Goal: Book appointment/travel/reservation

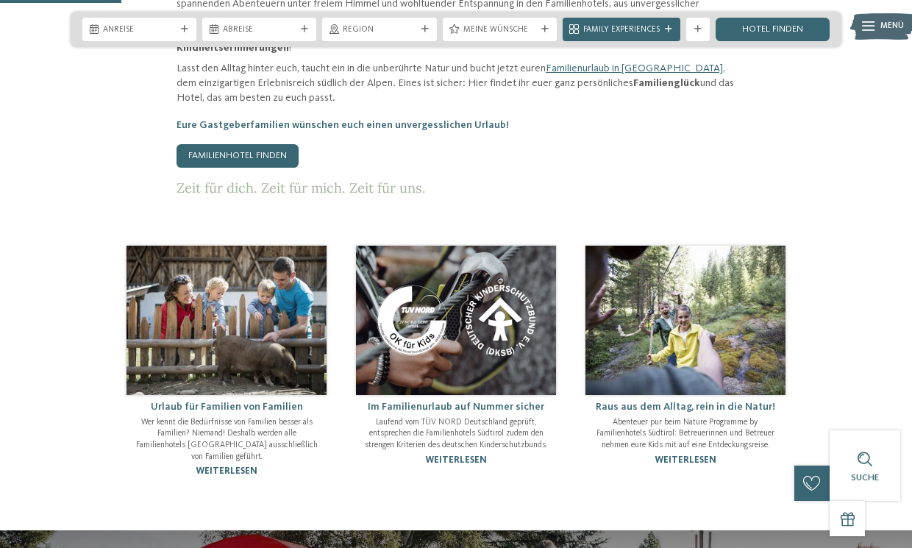
scroll to position [703, 0]
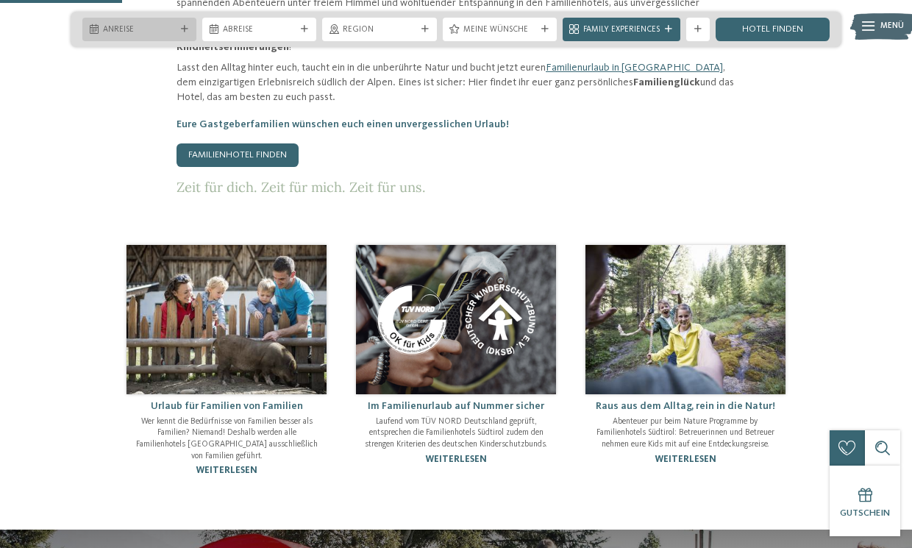
click at [182, 26] on icon at bounding box center [184, 29] width 7 height 7
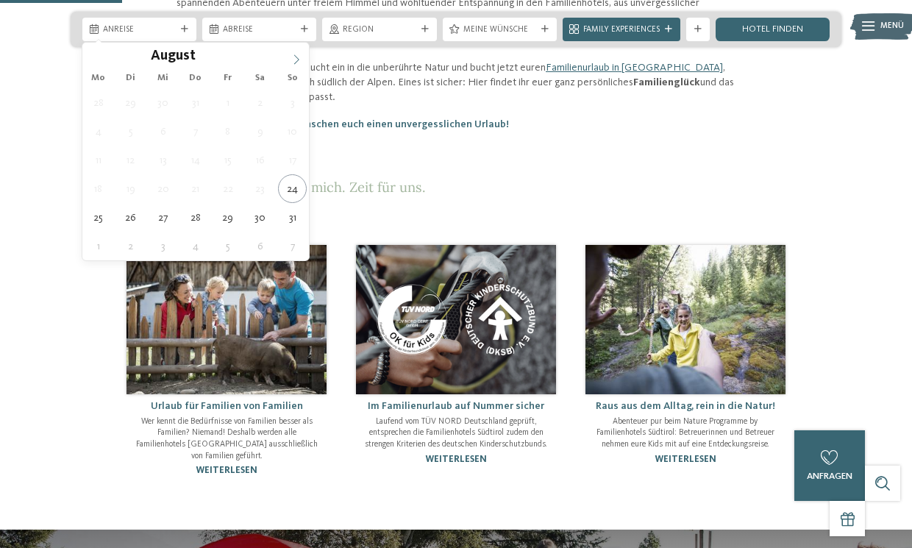
click at [299, 63] on icon at bounding box center [296, 59] width 10 height 10
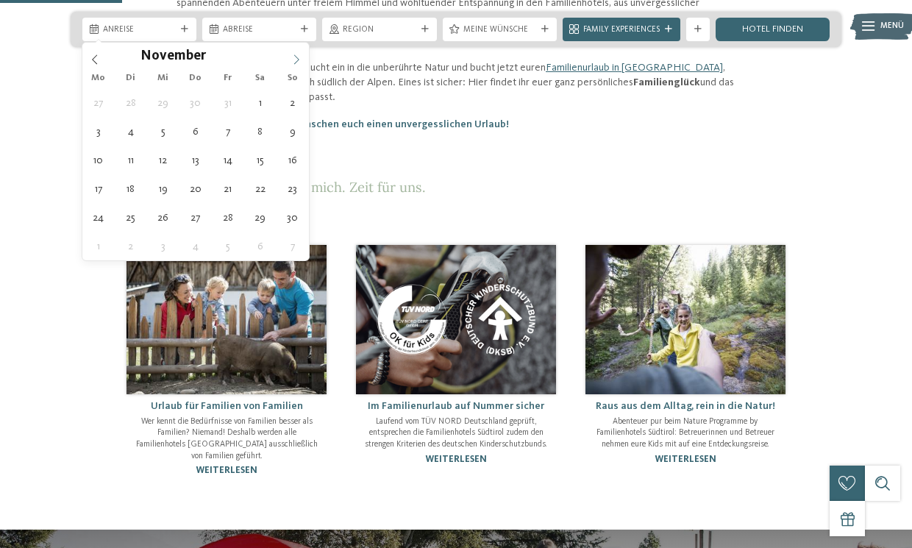
click at [299, 63] on icon at bounding box center [296, 59] width 10 height 10
type input "****"
click at [299, 63] on icon at bounding box center [296, 59] width 10 height 10
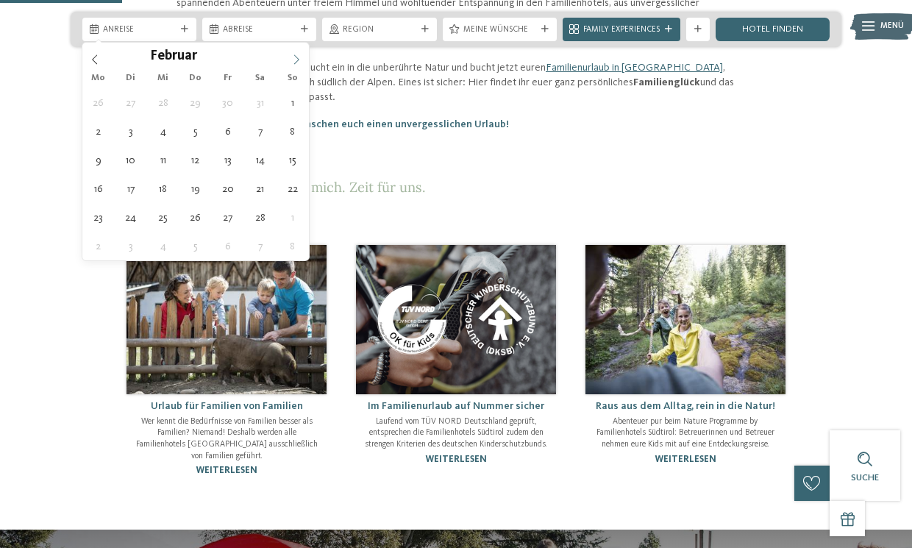
click at [299, 63] on icon at bounding box center [296, 59] width 10 height 10
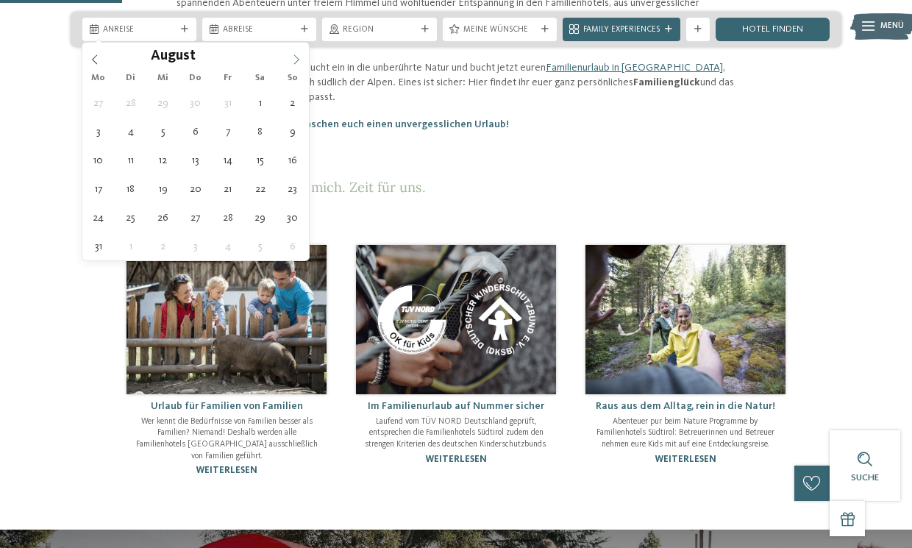
click at [299, 63] on icon at bounding box center [296, 59] width 10 height 10
click at [93, 57] on icon at bounding box center [95, 59] width 10 height 10
type div "[DATE]"
type input "****"
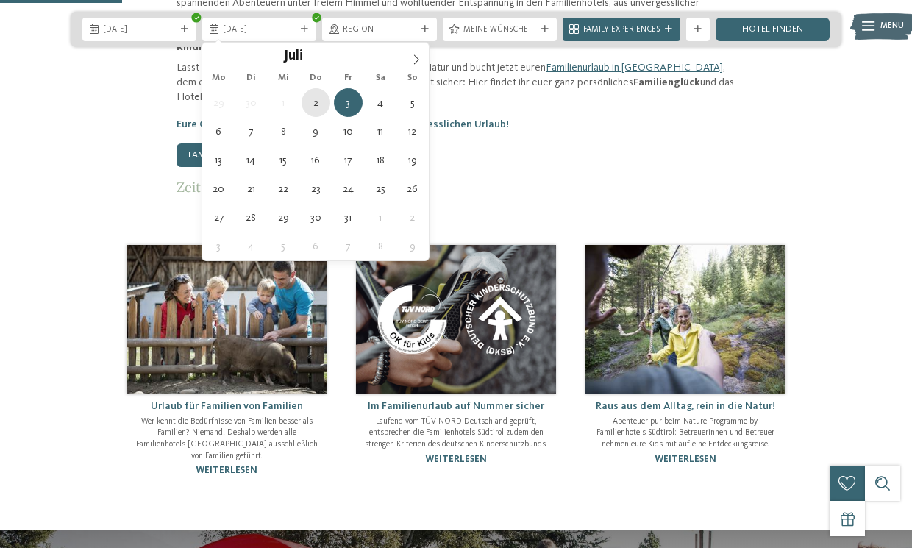
type div "[DATE]"
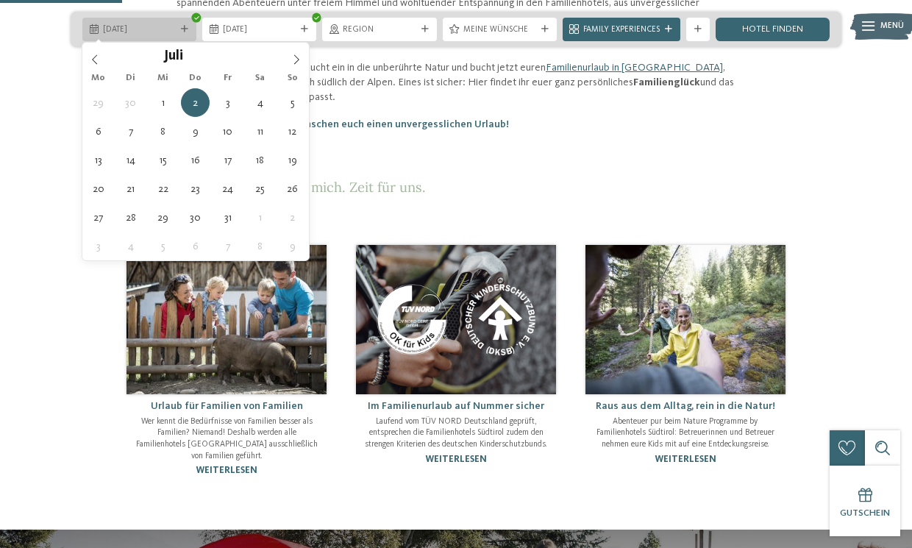
click at [181, 26] on icon at bounding box center [184, 29] width 7 height 7
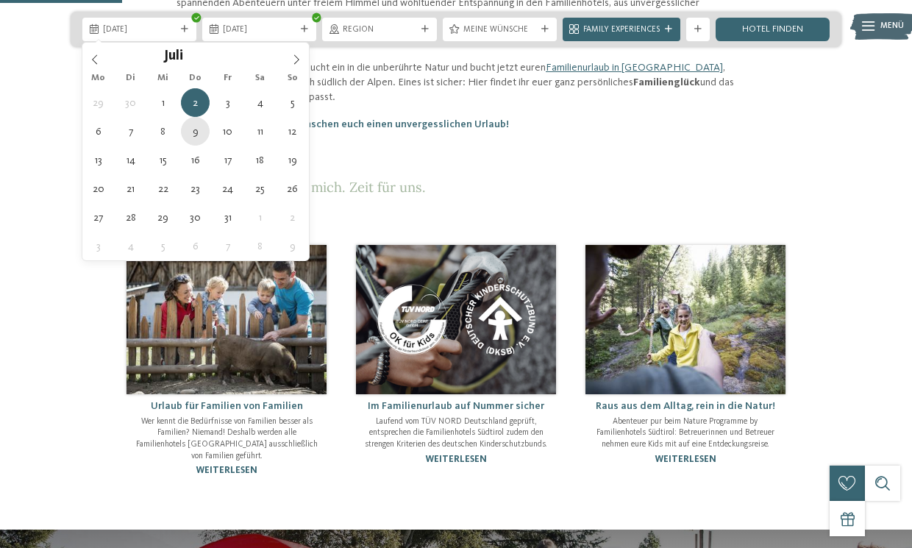
type div "[DATE]"
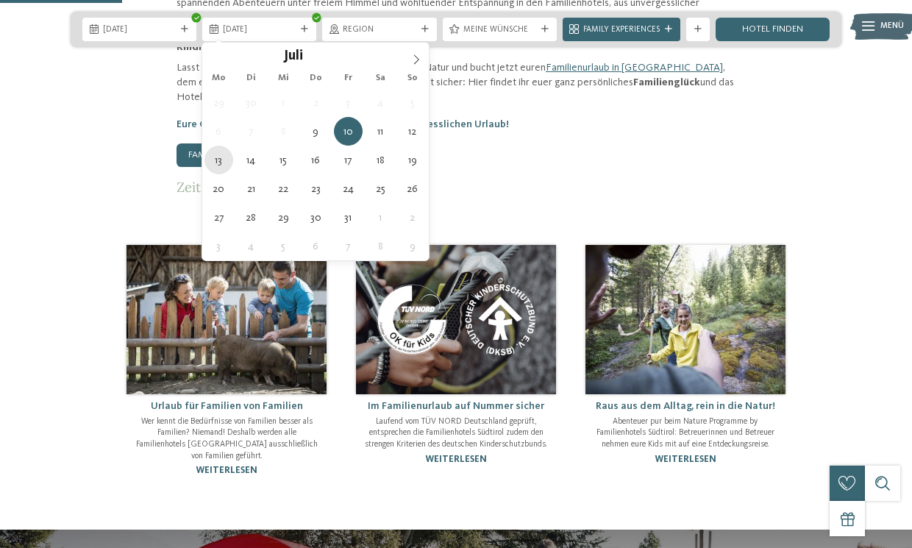
type div "[DATE]"
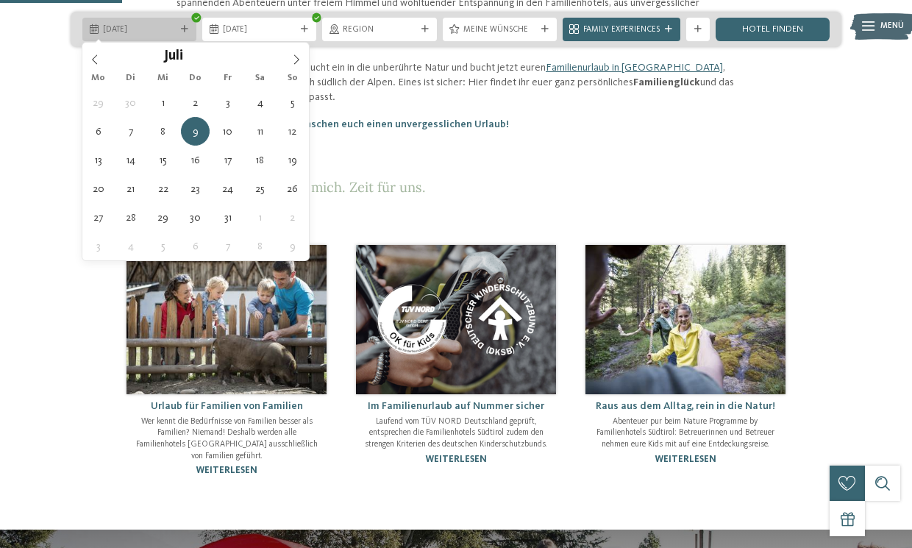
click at [185, 29] on icon at bounding box center [184, 29] width 7 height 7
click at [166, 23] on div "[DATE]" at bounding box center [139, 29] width 79 height 13
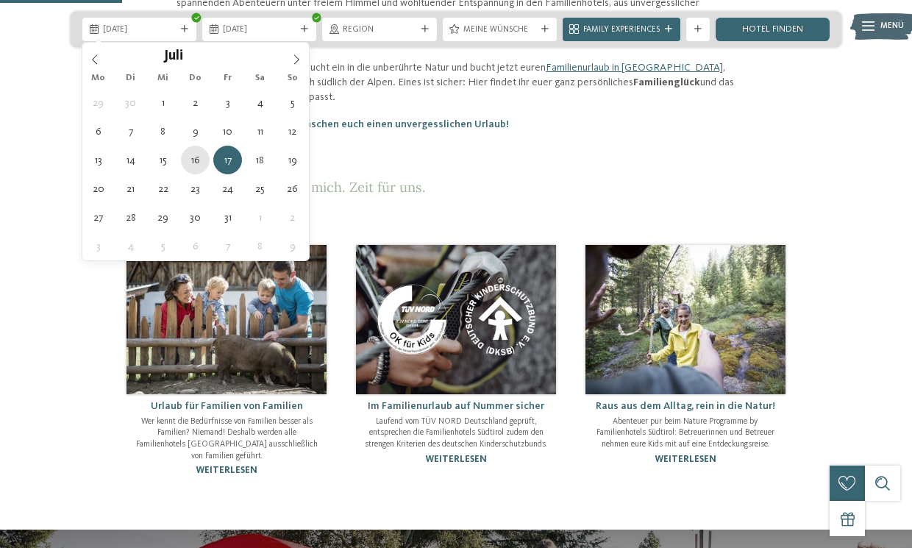
type div "[DATE]"
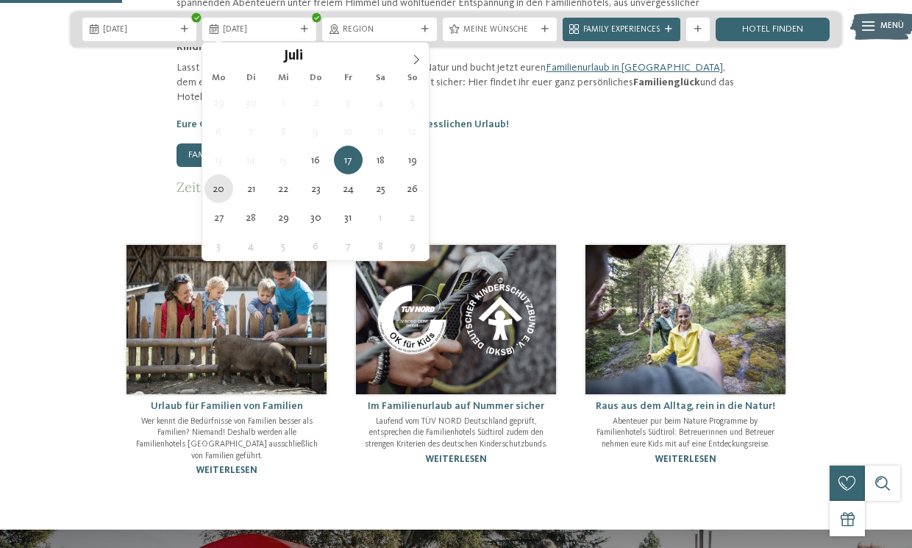
type div "[DATE]"
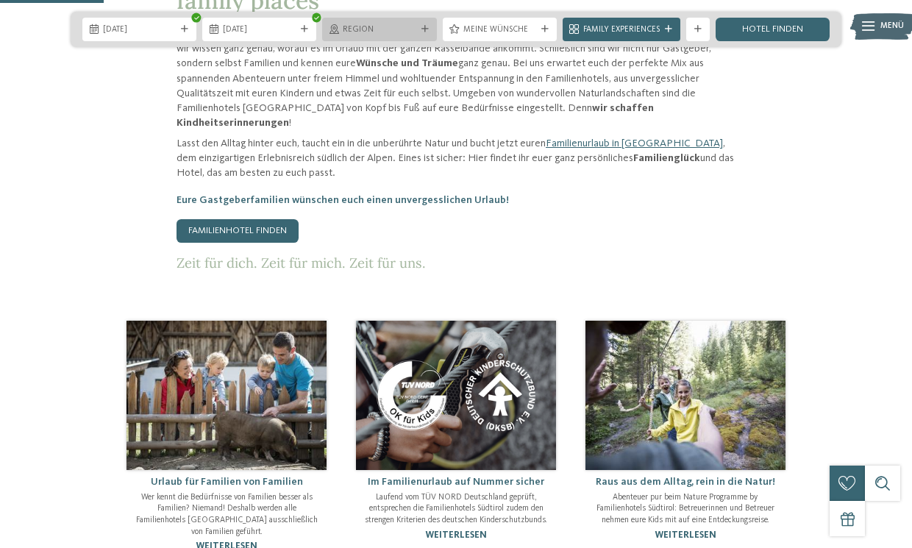
scroll to position [586, 0]
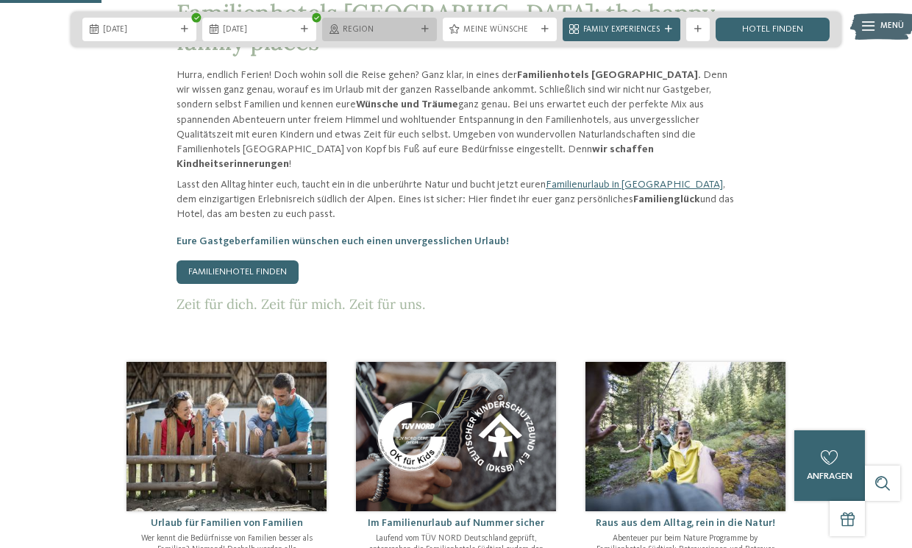
click at [425, 29] on icon at bounding box center [425, 29] width 7 height 7
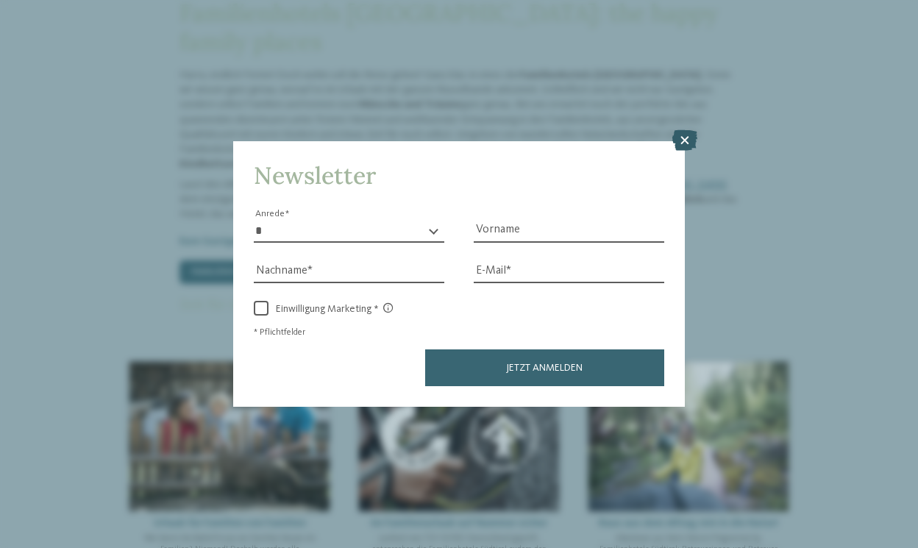
click at [686, 130] on icon at bounding box center [685, 140] width 25 height 21
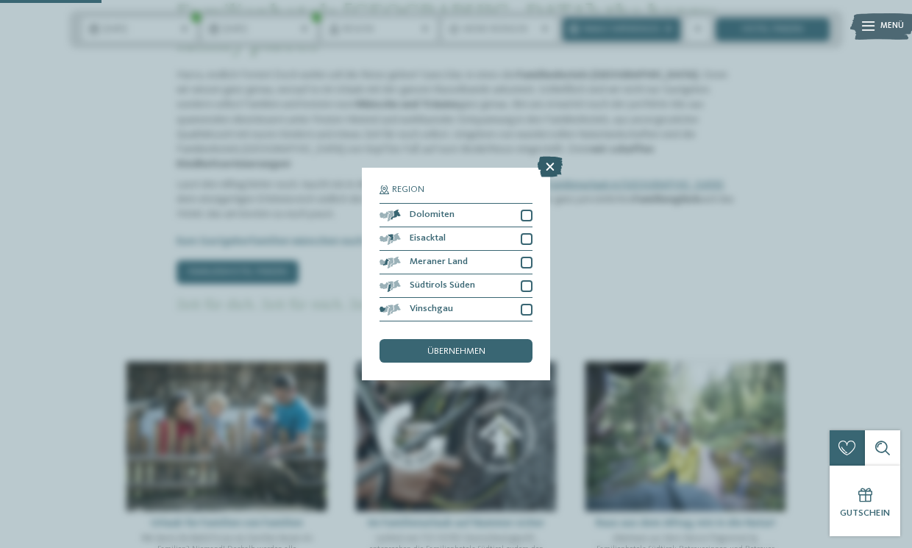
click at [547, 157] on icon at bounding box center [550, 167] width 25 height 21
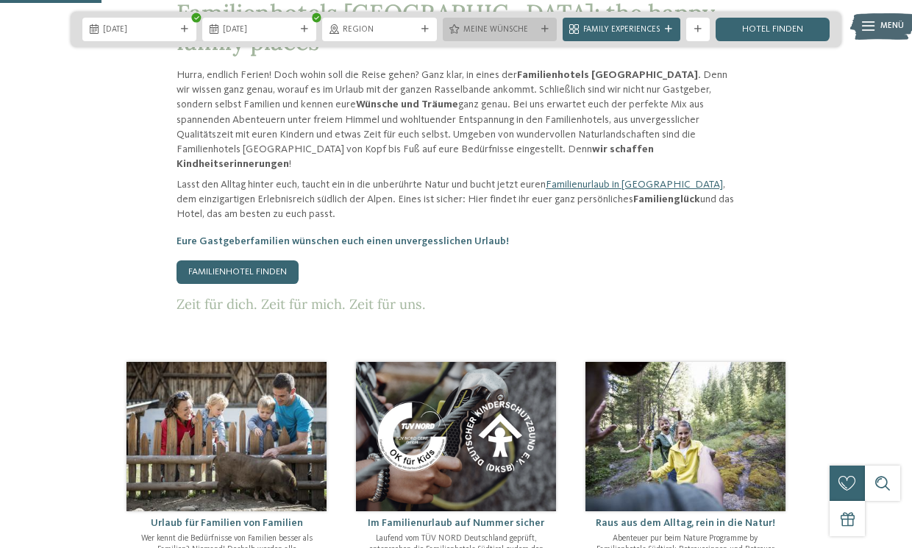
click at [528, 26] on span "Meine Wünsche" at bounding box center [500, 30] width 73 height 12
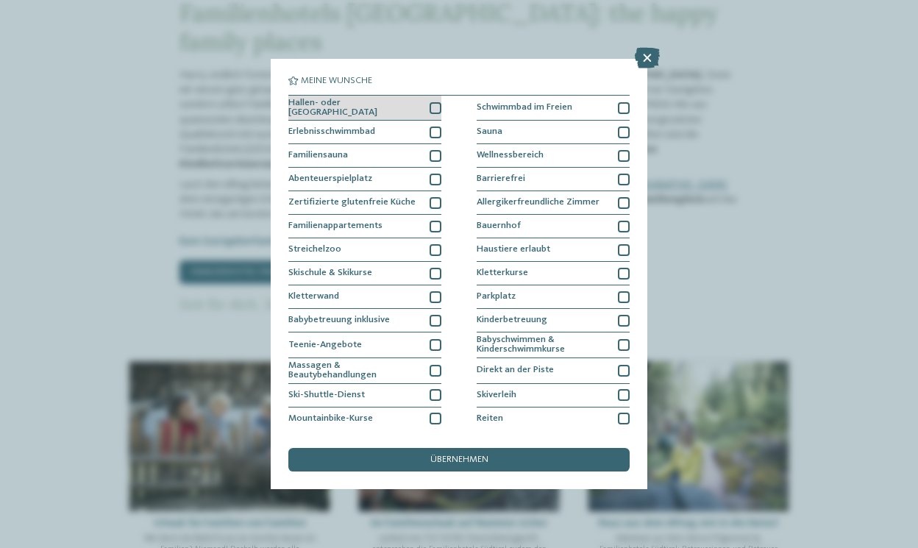
click at [437, 106] on div at bounding box center [436, 108] width 12 height 12
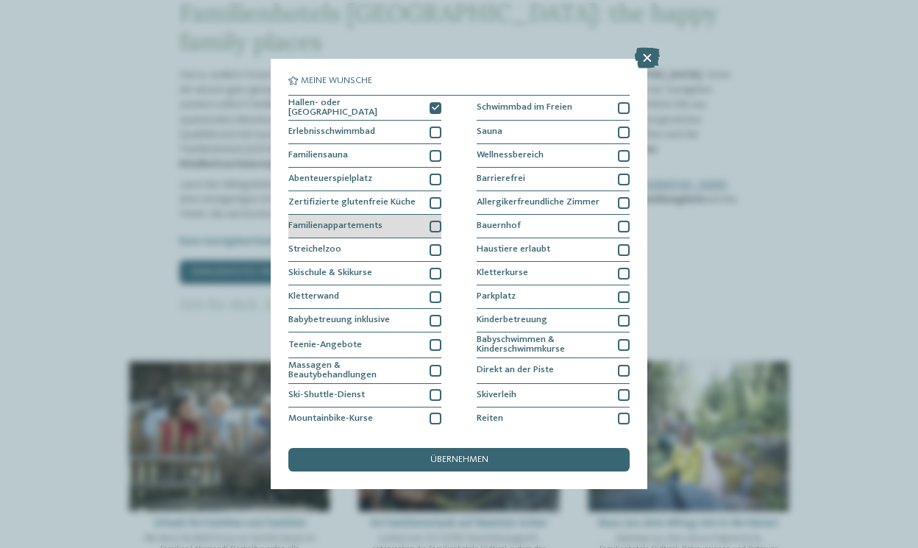
click at [441, 225] on div at bounding box center [436, 227] width 12 height 12
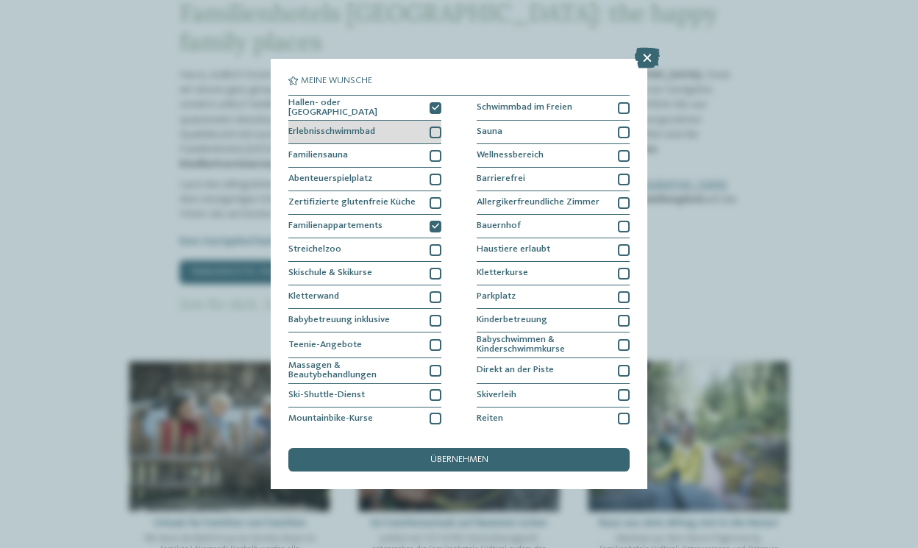
click at [436, 132] on div at bounding box center [436, 133] width 12 height 12
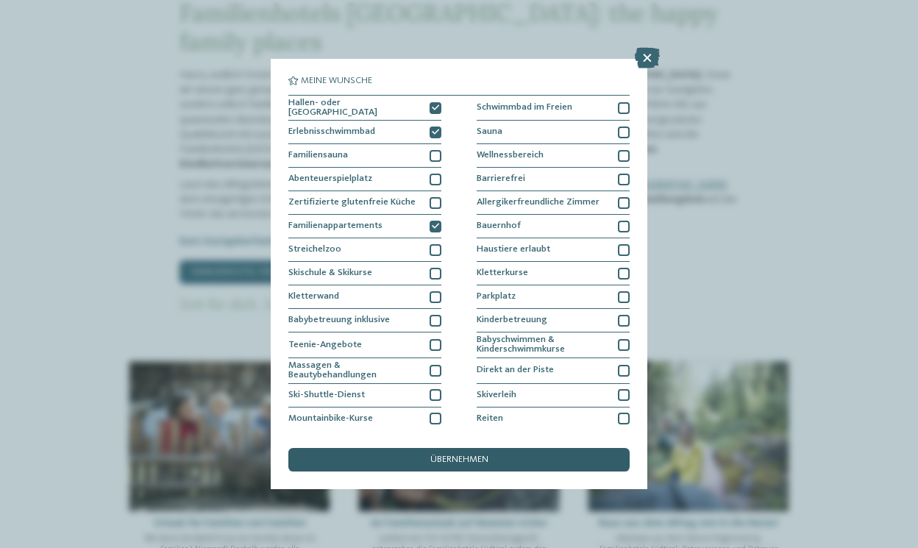
click at [450, 455] on span "übernehmen" at bounding box center [459, 460] width 58 height 10
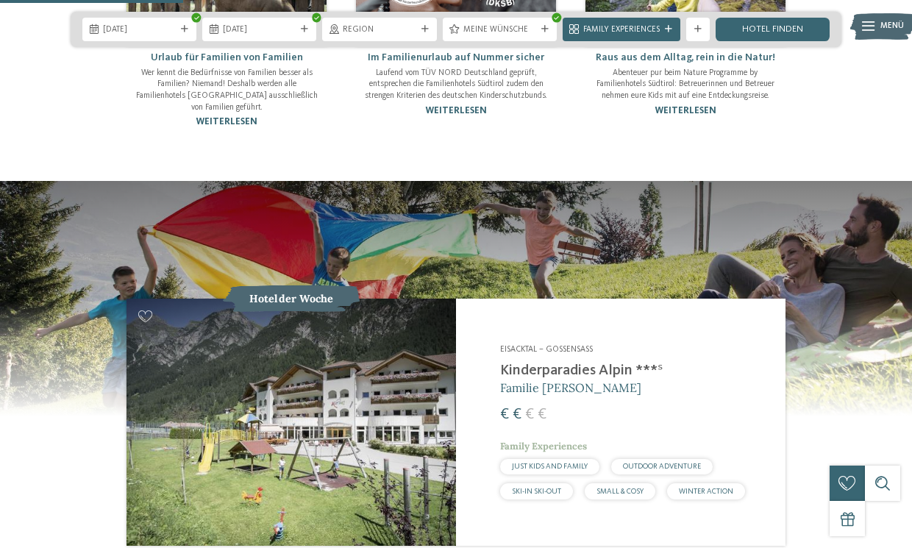
scroll to position [1049, 0]
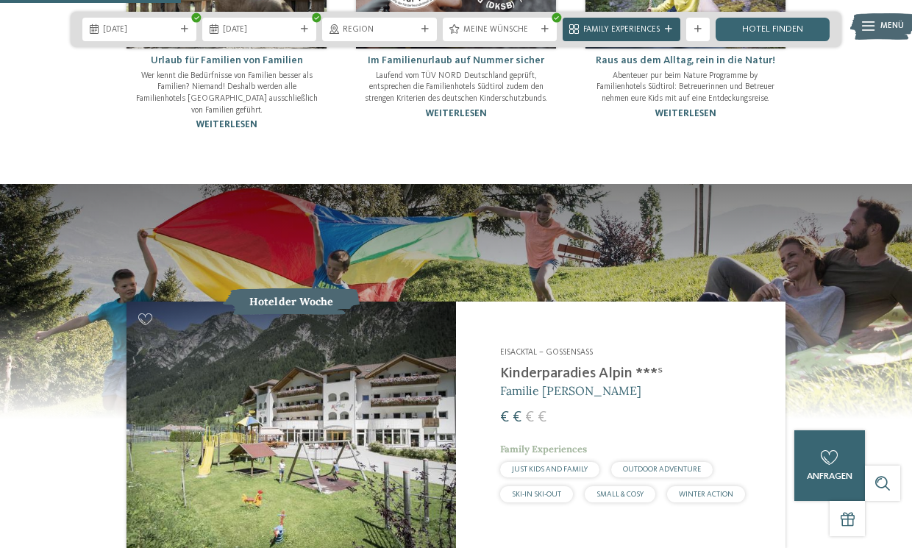
click at [628, 26] on span "Family Experiences" at bounding box center [622, 30] width 77 height 12
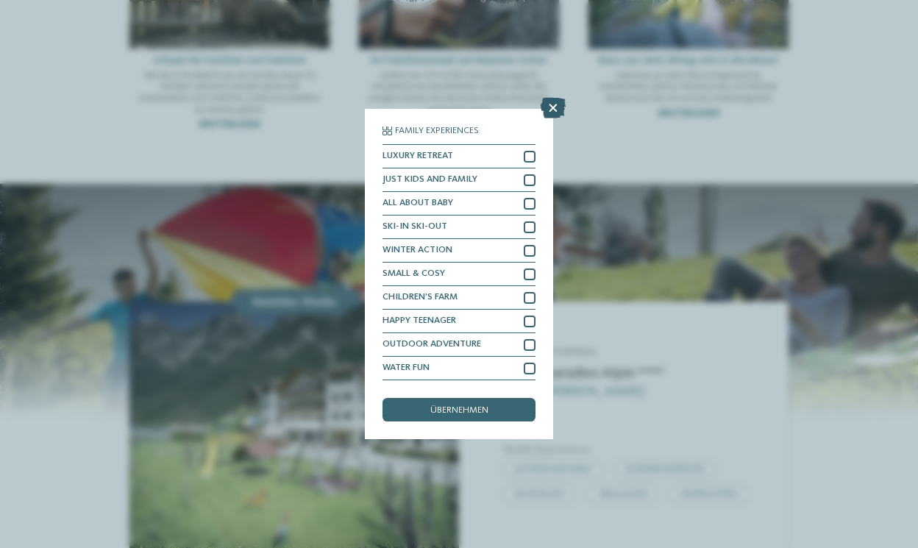
click at [556, 98] on icon at bounding box center [553, 108] width 25 height 21
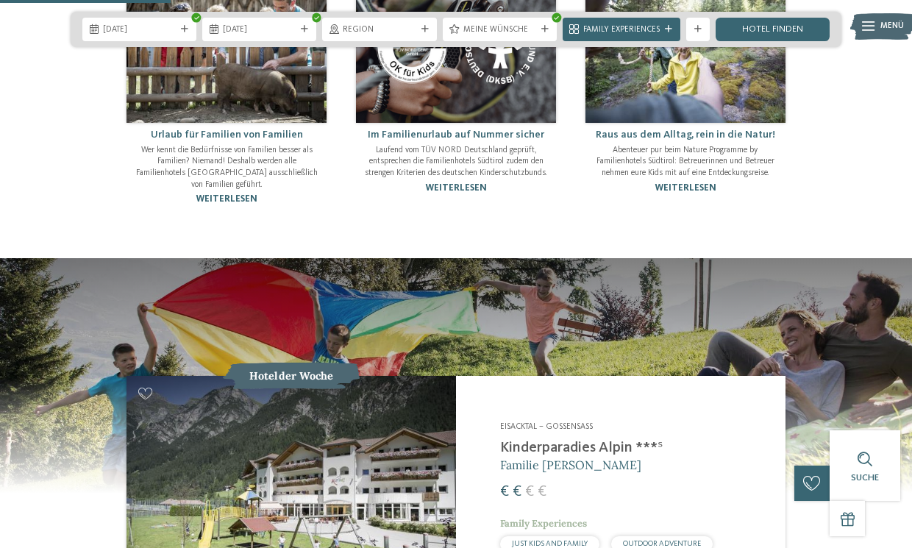
scroll to position [992, 0]
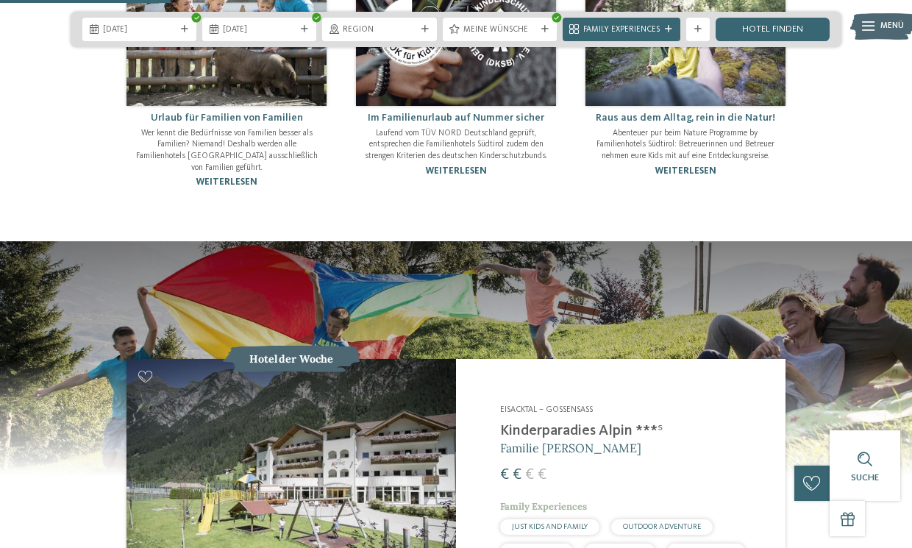
click at [371, 459] on img at bounding box center [292, 482] width 330 height 247
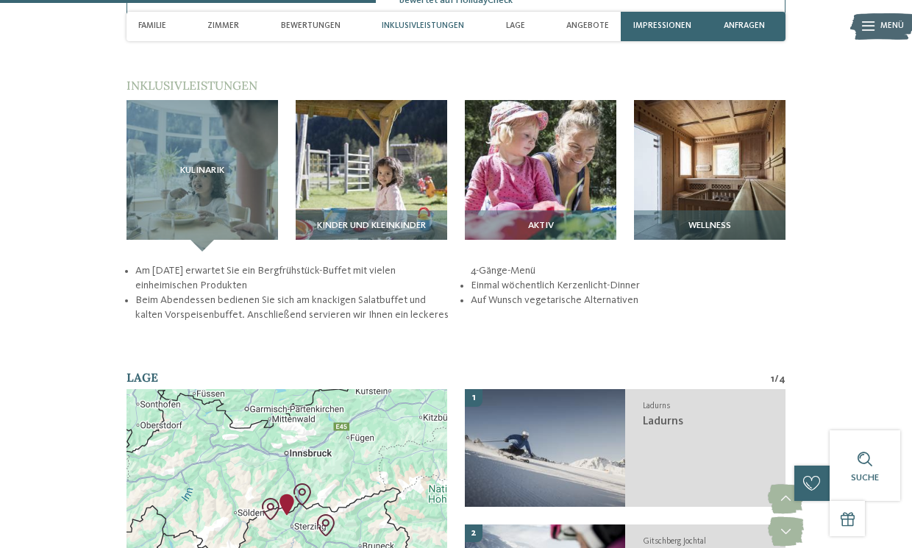
scroll to position [1629, 0]
